Goal: Task Accomplishment & Management: Manage account settings

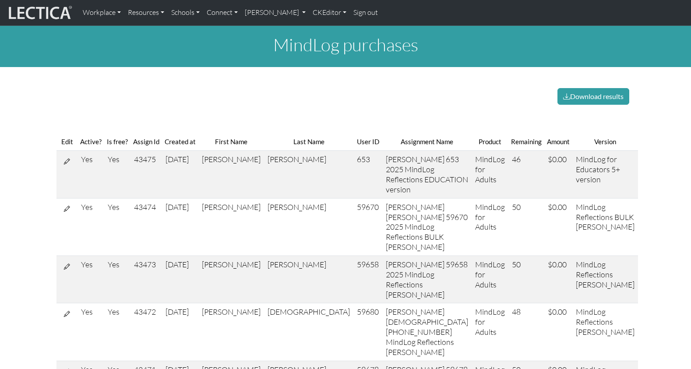
scroll to position [0, 0]
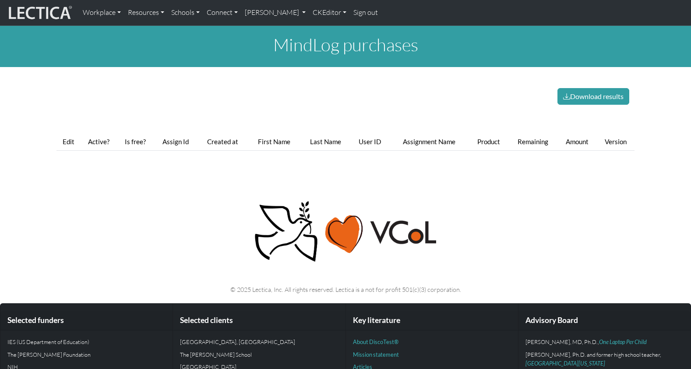
scroll to position [0, 0]
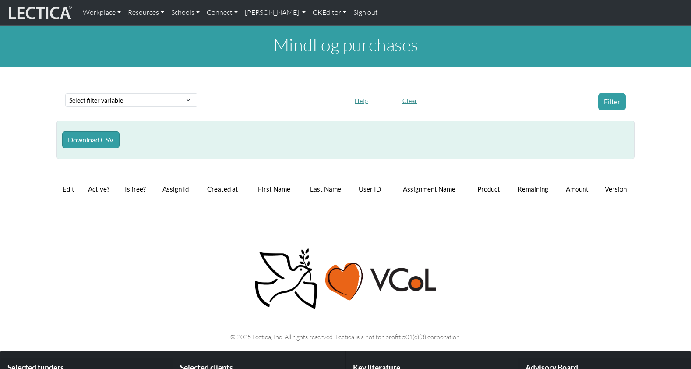
scroll to position [0, 0]
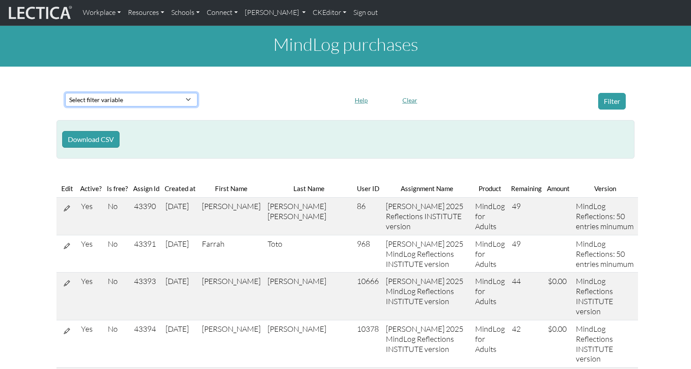
click at [112, 93] on select "Select filter variable First Name Last Name Version User ID Amount Created at" at bounding box center [131, 100] width 132 height 14
select select "first_name"
click at [65, 106] on select "Select filter variable First Name Last Name Version User ID Amount Created at" at bounding box center [131, 100] width 132 height 14
select select
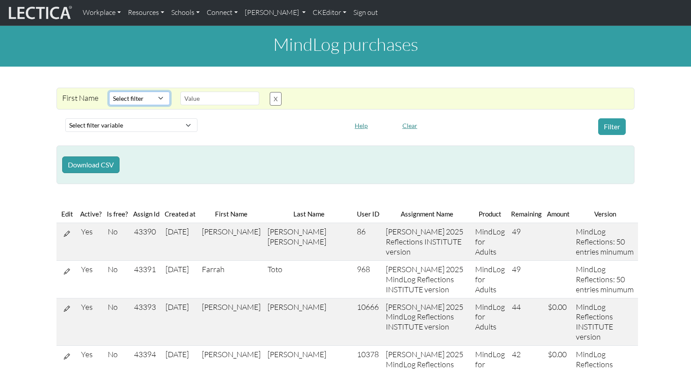
click at [130, 92] on select "Select filter Contains Equals Does not equal Starts with Ends with Matches regex" at bounding box center [139, 99] width 61 height 14
select select "icontains"
click at [109, 92] on select "Select filter Contains Equals Does not equal Starts with Ends with Matches regex" at bounding box center [139, 99] width 61 height 14
click at [202, 93] on input "text" at bounding box center [220, 99] width 79 height 14
drag, startPoint x: 203, startPoint y: 93, endPoint x: 165, endPoint y: 92, distance: 37.7
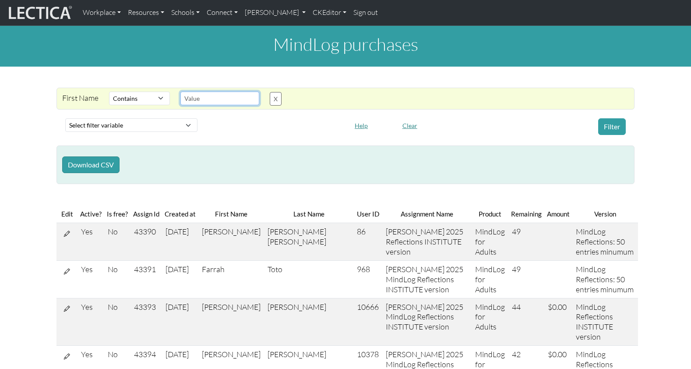
click at [165, 92] on div "First Name Select filter Contains Equals Does not equal Starts with Ends with M…" at bounding box center [341, 99] width 578 height 14
type input "Benny"
click at [611, 118] on button "Filter" at bounding box center [613, 126] width 28 height 17
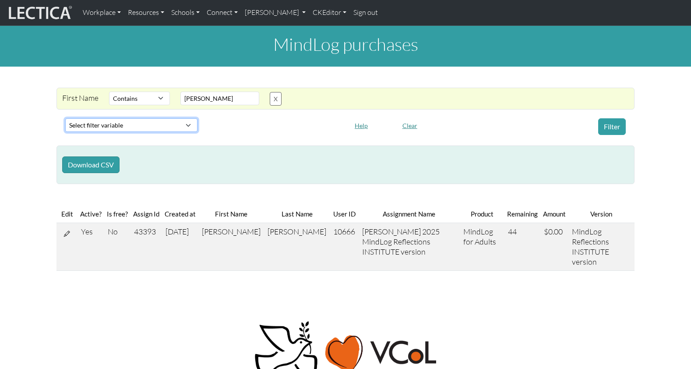
click at [105, 118] on select "Select filter variable First Name Last Name Version User ID Amount Created at" at bounding box center [131, 125] width 132 height 14
select select "version"
click at [65, 132] on select "Select filter variable First Name Last Name Version User ID Amount Created at" at bounding box center [131, 125] width 132 height 14
select select
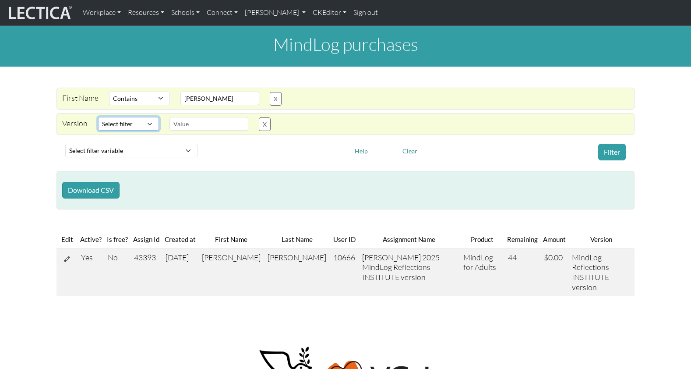
click at [132, 117] on select "Select filter Contains Equals Does not equal" at bounding box center [128, 124] width 61 height 14
select select "icontains"
click at [98, 117] on select "Select filter Contains Equals Does not equal" at bounding box center [128, 124] width 61 height 14
click at [183, 117] on input "text" at bounding box center [209, 124] width 79 height 14
type input "Ausmus"
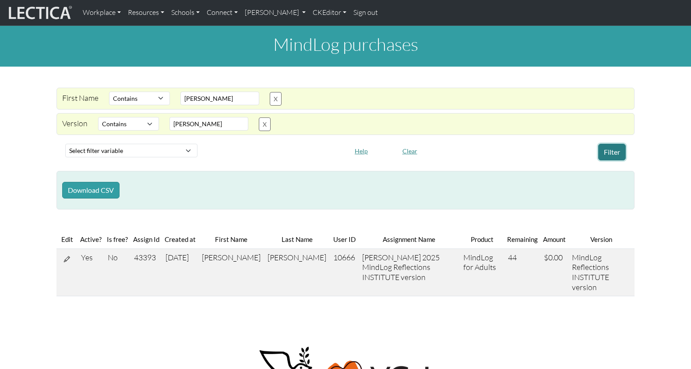
drag, startPoint x: 611, startPoint y: 140, endPoint x: 596, endPoint y: 132, distance: 16.7
click at [611, 144] on button "Filter" at bounding box center [613, 152] width 28 height 17
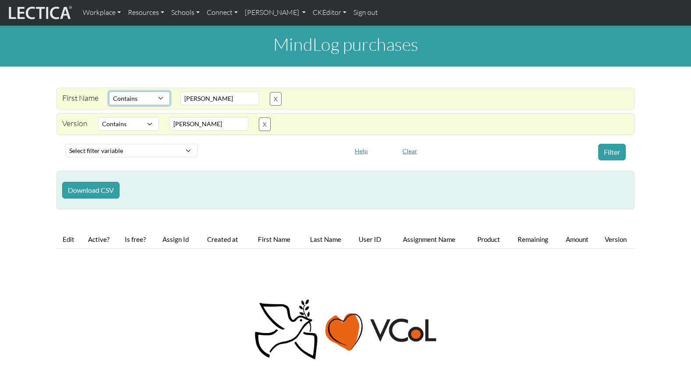
click at [131, 94] on select "Select filter Contains Equals Does not equal Starts with Ends with Matches regex" at bounding box center [139, 99] width 61 height 14
select select
click at [109, 92] on select "Select filter Contains Equals Does not equal Starts with Ends with Matches regex" at bounding box center [139, 99] width 61 height 14
drag, startPoint x: 610, startPoint y: 144, endPoint x: 605, endPoint y: 141, distance: 6.3
click at [610, 144] on button "Filter" at bounding box center [613, 152] width 28 height 17
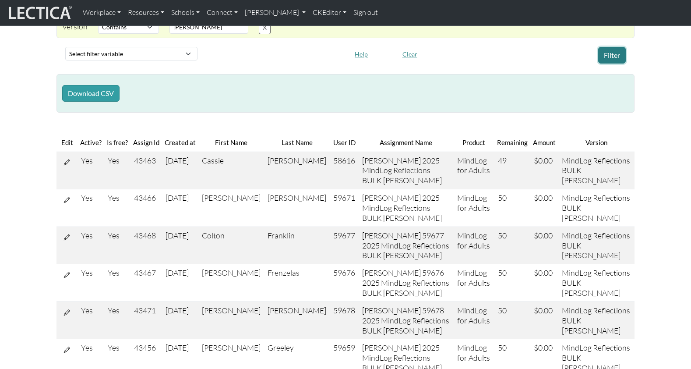
scroll to position [98, 0]
click at [80, 84] on button "Download CSV" at bounding box center [90, 92] width 57 height 17
click at [257, 13] on link "[PERSON_NAME]" at bounding box center [275, 13] width 68 height 18
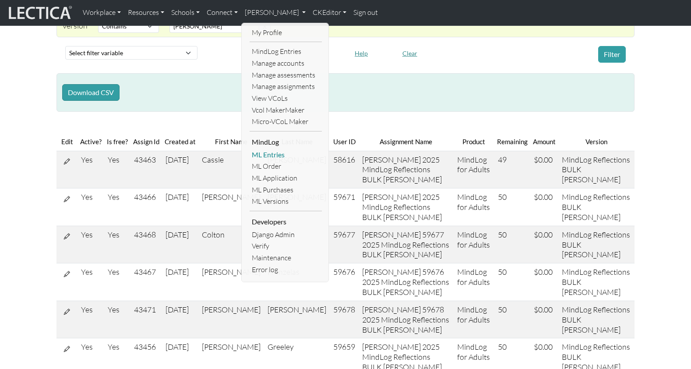
click at [257, 149] on link "ML Entries" at bounding box center [286, 155] width 72 height 12
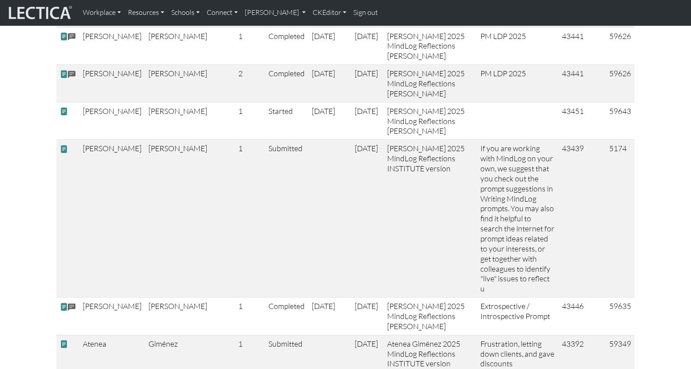
scroll to position [1095, 0]
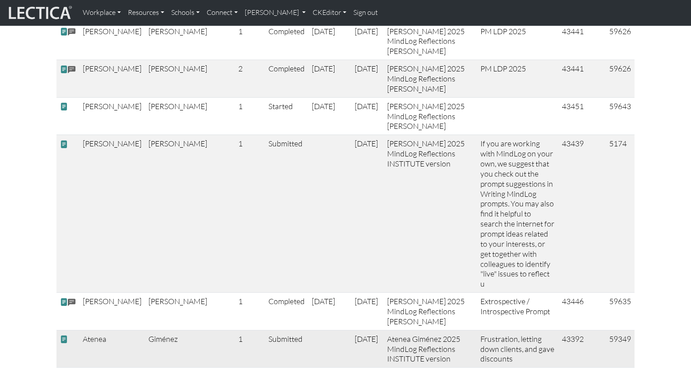
click at [63, 335] on span at bounding box center [64, 339] width 8 height 9
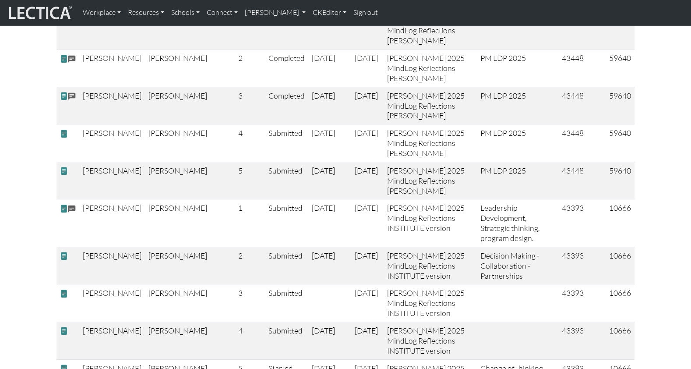
scroll to position [0, 0]
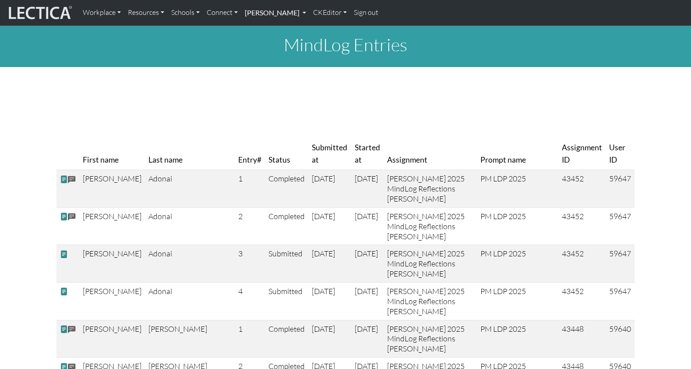
click at [248, 14] on link "[PERSON_NAME]" at bounding box center [275, 13] width 68 height 18
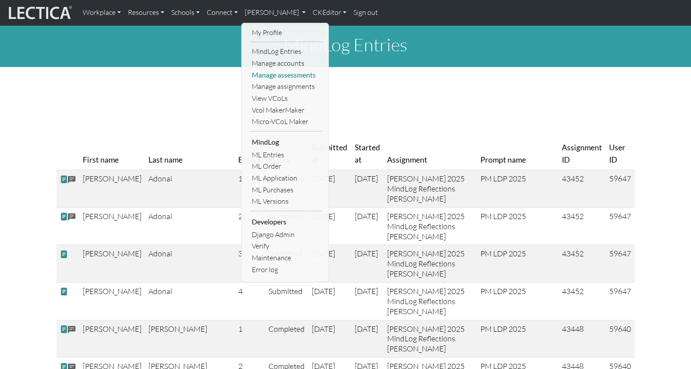
click at [268, 70] on link "Manage assessments" at bounding box center [286, 75] width 72 height 12
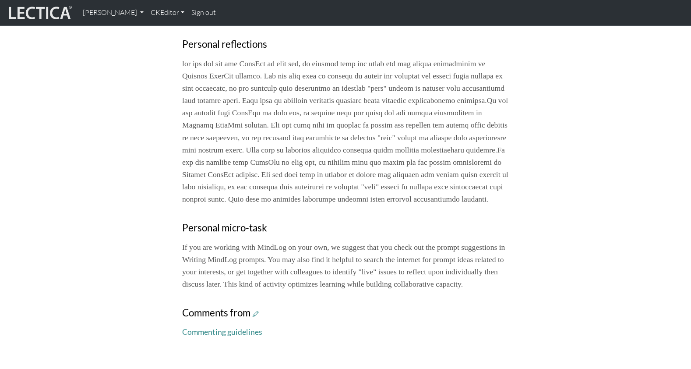
scroll to position [420, 0]
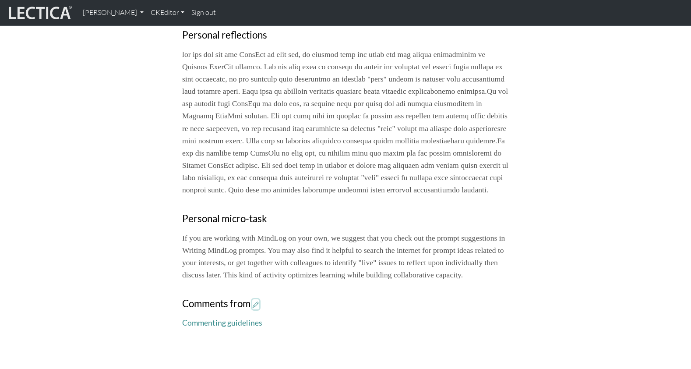
click at [253, 301] on icon at bounding box center [256, 304] width 6 height 7
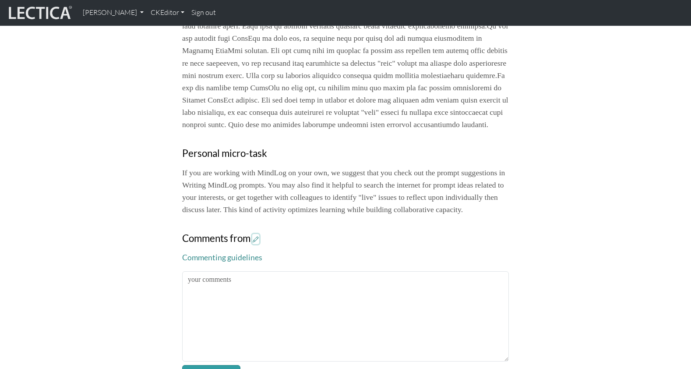
scroll to position [486, 0]
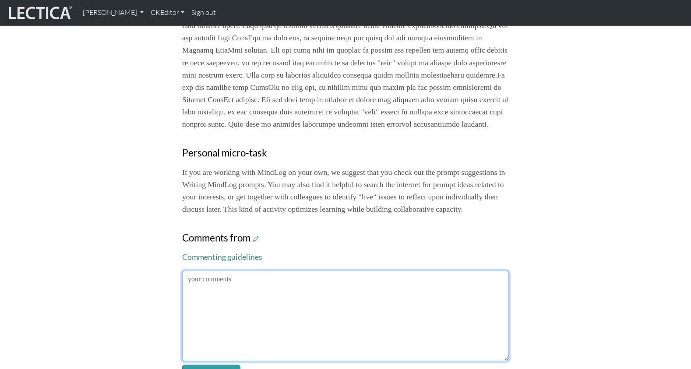
click at [195, 271] on textarea at bounding box center [345, 316] width 327 height 90
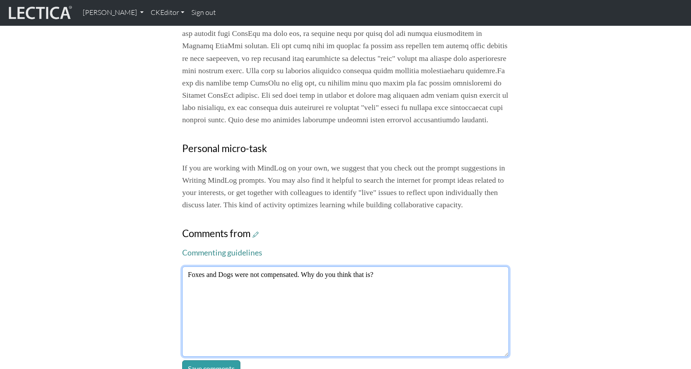
click at [372, 266] on textarea "Foxes and Dogs were not compensated. Why do you think that is?" at bounding box center [345, 311] width 327 height 90
drag, startPoint x: 373, startPoint y: 227, endPoint x: 366, endPoint y: 228, distance: 7.0
click at [372, 266] on textarea "Foxes and Dogs were not compensated. Why do you think that's?" at bounding box center [345, 311] width 327 height 90
drag, startPoint x: 316, startPoint y: 229, endPoint x: 396, endPoint y: 230, distance: 80.6
click at [396, 266] on textarea "Foxes and Dogs were not compensated. Why do you think that's the case?" at bounding box center [345, 311] width 327 height 90
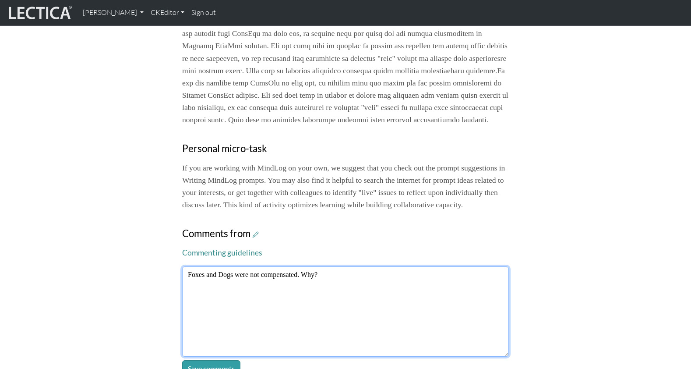
click at [340, 266] on textarea "Foxes and Dogs were not compensated. Why?" at bounding box center [345, 311] width 327 height 90
click at [307, 266] on textarea "Foxes and Dogs were not compensated. Why?" at bounding box center [345, 311] width 327 height 90
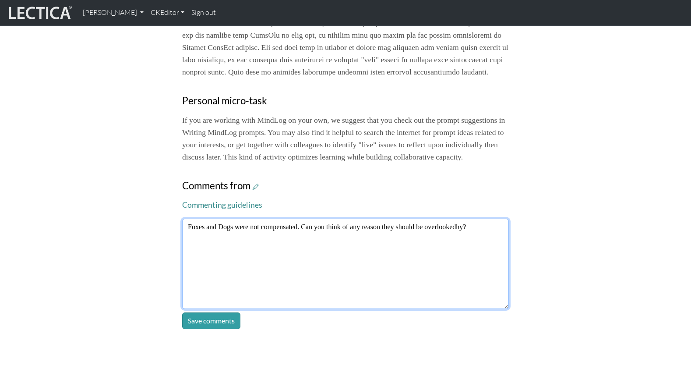
scroll to position [564, 0]
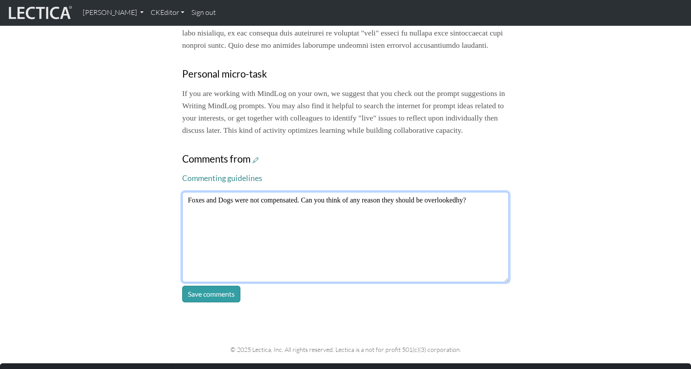
click at [468, 192] on textarea "Foxes and Dogs were not compensated. Can you think of any reason they should be…" at bounding box center [345, 237] width 327 height 90
type textarea "Foxes and Dogs were not compensated. Can you think of any reason they should be…"
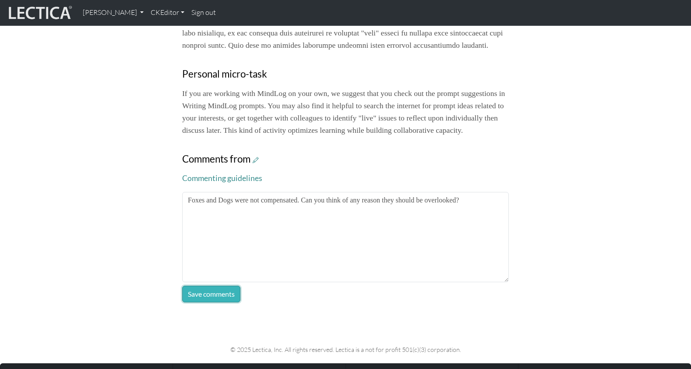
click at [194, 286] on button "Save comments" at bounding box center [211, 294] width 58 height 17
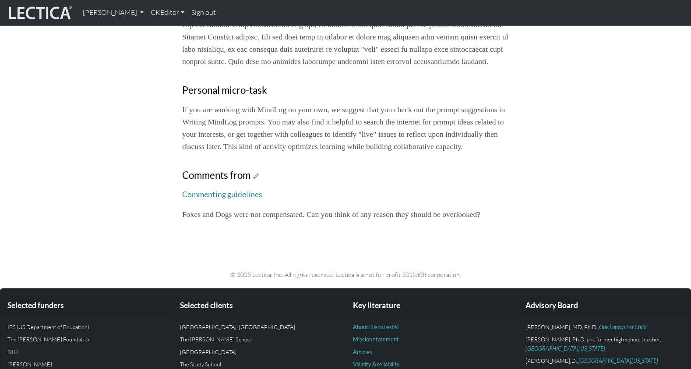
scroll to position [545, 0]
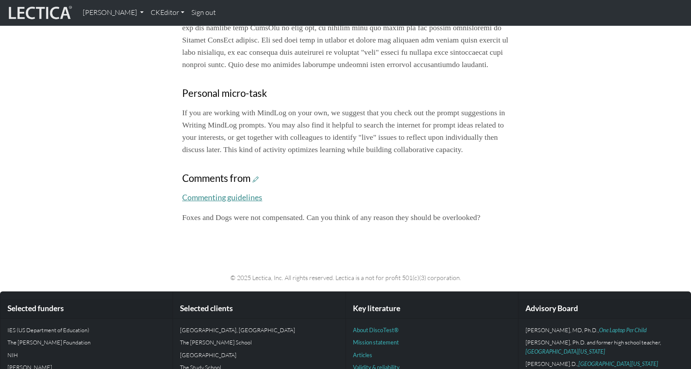
click at [206, 193] on link "Commenting guidelines" at bounding box center [222, 197] width 80 height 9
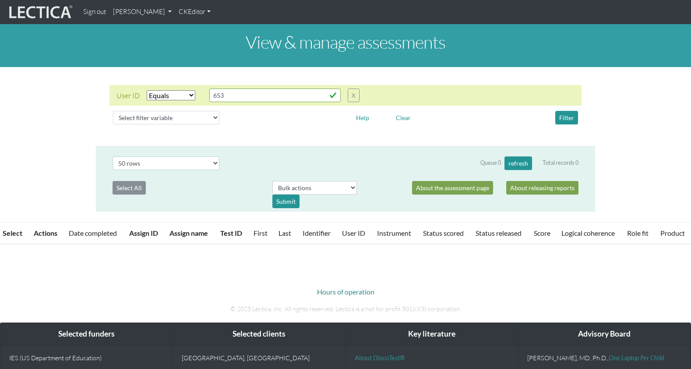
select select "equal"
select select "50"
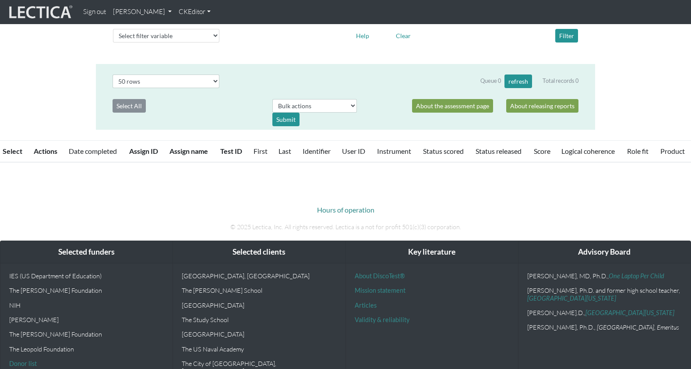
click at [260, 184] on div "Hours of operation © 2025 Lectica, Inc. All rights reserved. Lectica is a not f…" at bounding box center [346, 211] width 500 height 55
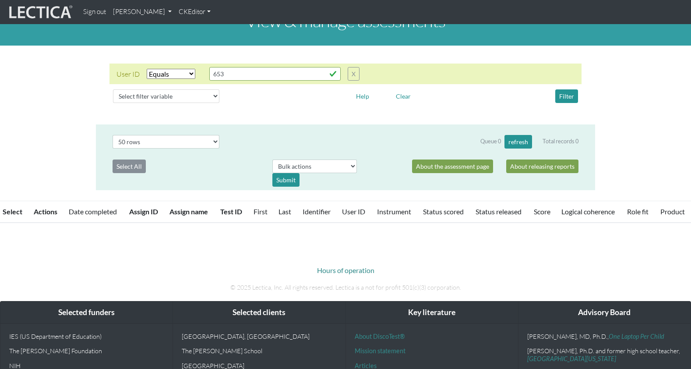
scroll to position [0, 0]
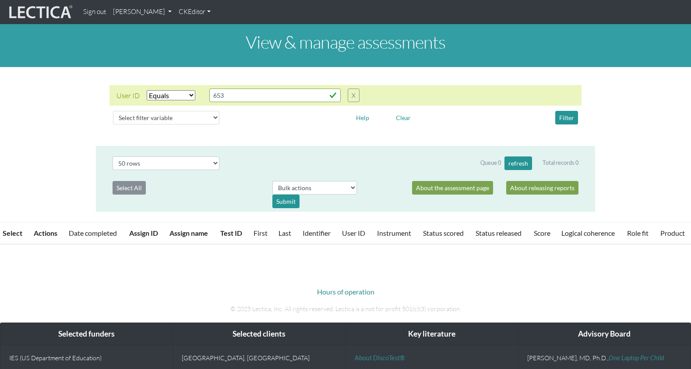
click at [161, 90] on select "Select filter Equals List Contains Greater than Less than" at bounding box center [171, 95] width 49 height 10
select select
click at [147, 90] on select "Select filter Equals List Contains Greater than Less than" at bounding box center [171, 95] width 49 height 10
click at [569, 111] on button "Filter" at bounding box center [567, 118] width 23 height 14
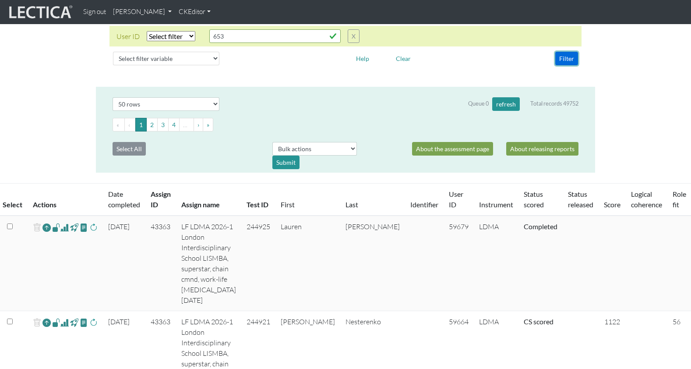
scroll to position [70, 0]
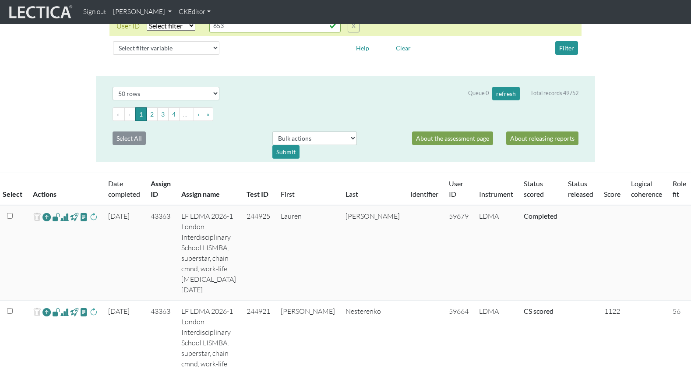
click at [60, 212] on span at bounding box center [64, 217] width 8 height 11
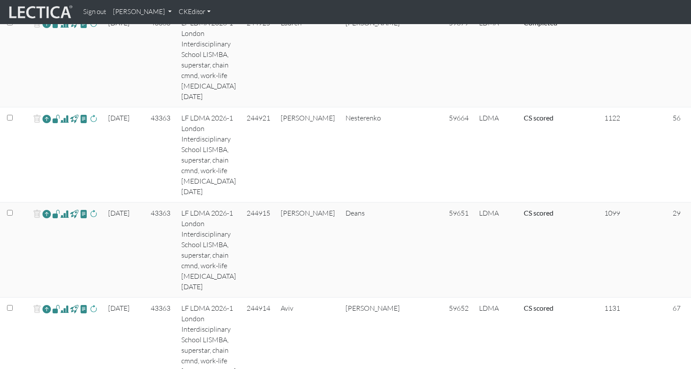
scroll to position [0, 0]
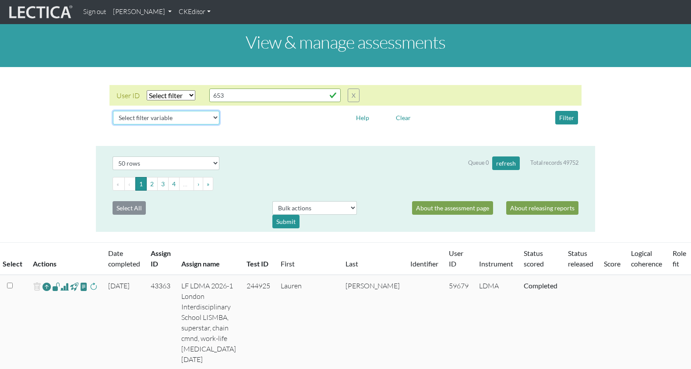
click at [159, 111] on select "Select filter variable Assignment name Assignment ID Clarity persuasive Clarity…" at bounding box center [166, 118] width 106 height 14
select select "status_score"
click at [113, 124] on select "Select filter variable Assignment name Assignment ID Clarity persuasive Clarity…" at bounding box center [166, 118] width 106 height 14
select select
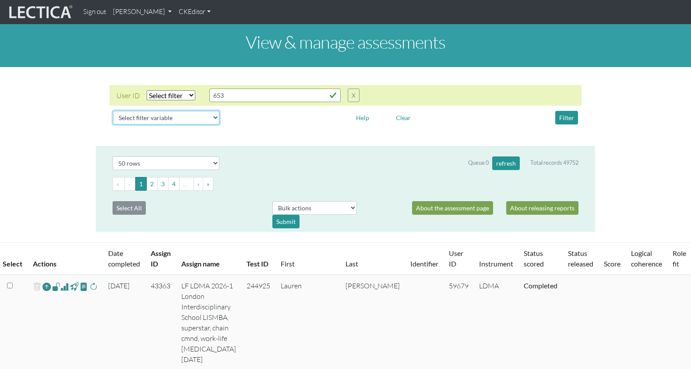
select select
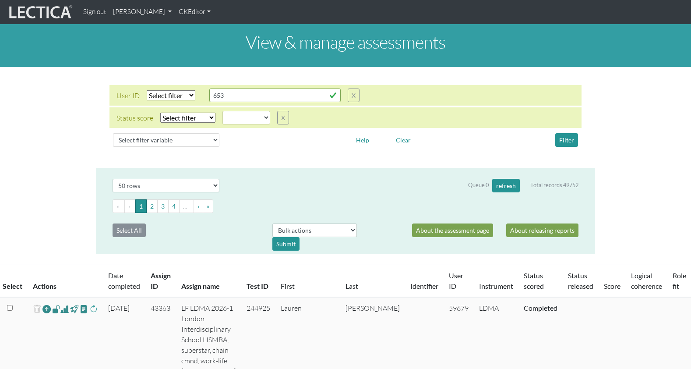
click at [175, 111] on div "Status score Select filter Equals Does not equal Search string completed create…" at bounding box center [203, 118] width 173 height 14
click at [177, 113] on select "Select filter Equals Does not equal" at bounding box center [187, 118] width 55 height 10
select select "iexact"
click at [160, 113] on select "Select filter Equals Does not equal" at bounding box center [187, 118] width 55 height 10
click at [234, 111] on select "completed created finalized_cs finalized_ls finalized_ss scored_cs started unsc…" at bounding box center [247, 118] width 48 height 14
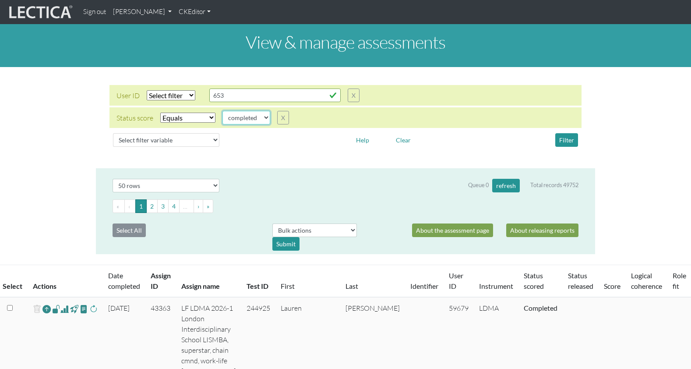
click at [223, 111] on select "completed created finalized_cs finalized_ls finalized_ss scored_cs started unsc…" at bounding box center [247, 118] width 48 height 14
click at [568, 133] on button "Filter" at bounding box center [567, 140] width 23 height 14
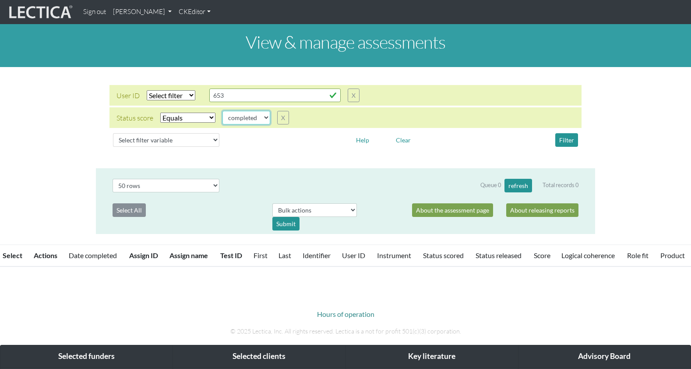
click at [255, 111] on select "completed created finalized_cs finalized_ls finalized_ss scored_cs started unsc…" at bounding box center [247, 118] width 48 height 14
select select "scored_cs"
click at [223, 111] on select "completed created finalized_cs finalized_ls finalized_ss scored_cs started unsc…" at bounding box center [247, 118] width 48 height 14
click at [571, 133] on button "Filter" at bounding box center [567, 140] width 23 height 14
